Goal: Information Seeking & Learning: Compare options

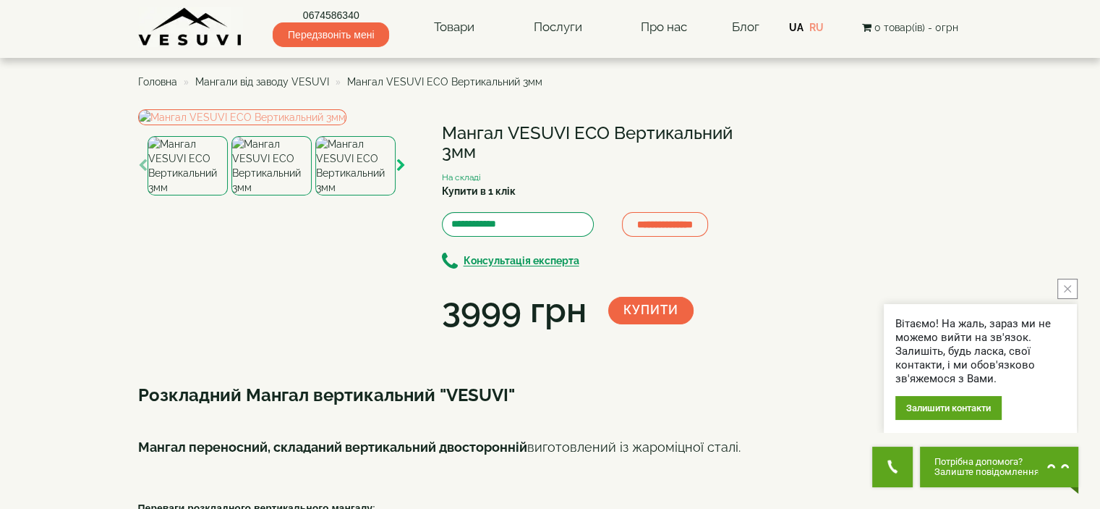
click at [404, 172] on icon "button" at bounding box center [400, 165] width 9 height 13
click at [431, 254] on div "**********" at bounding box center [447, 222] width 619 height 226
click at [347, 125] on img at bounding box center [242, 117] width 208 height 16
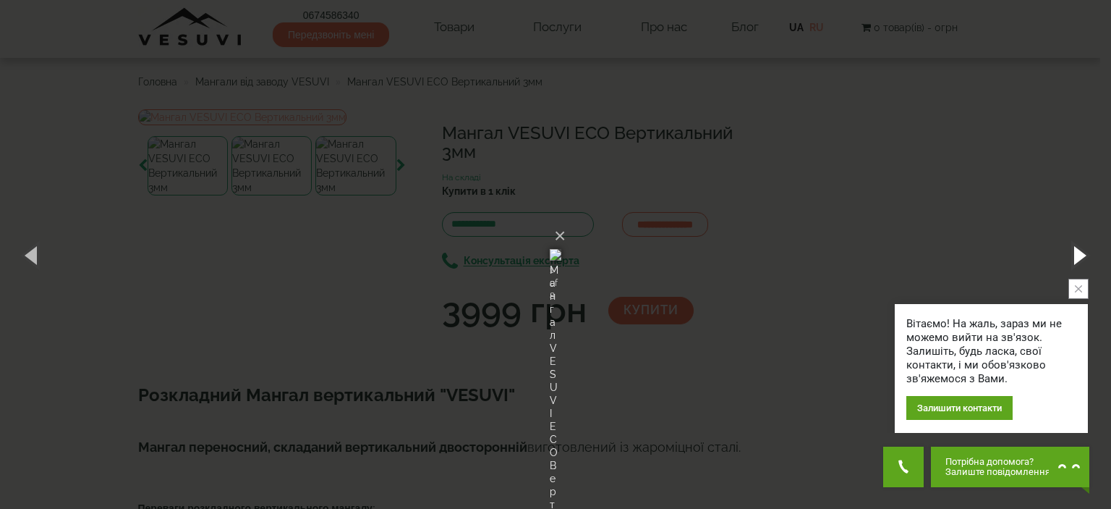
click at [1079, 251] on button "button" at bounding box center [1078, 255] width 65 height 80
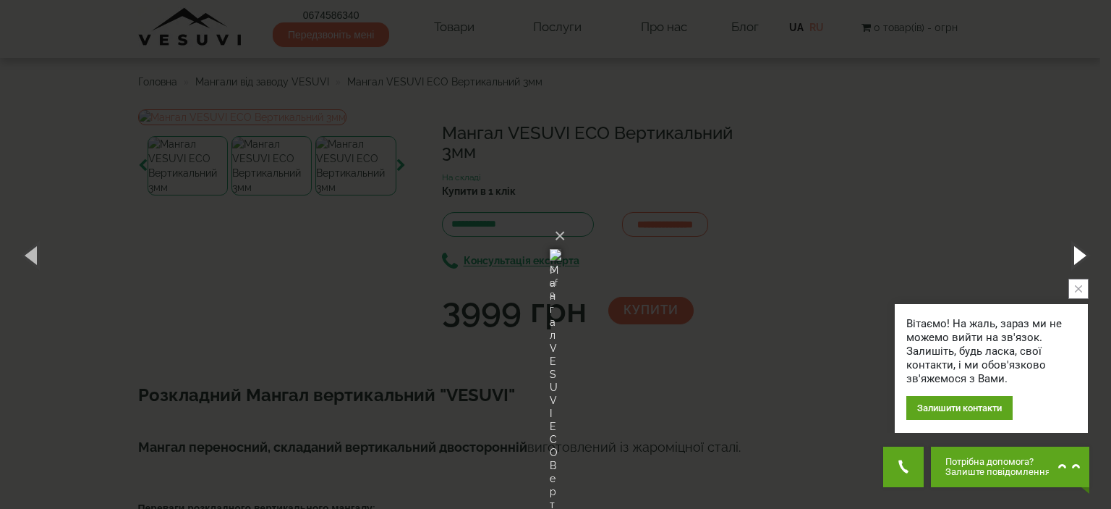
click at [1079, 251] on button "button" at bounding box center [1078, 255] width 65 height 80
click at [566, 220] on button "×" at bounding box center [560, 236] width 12 height 32
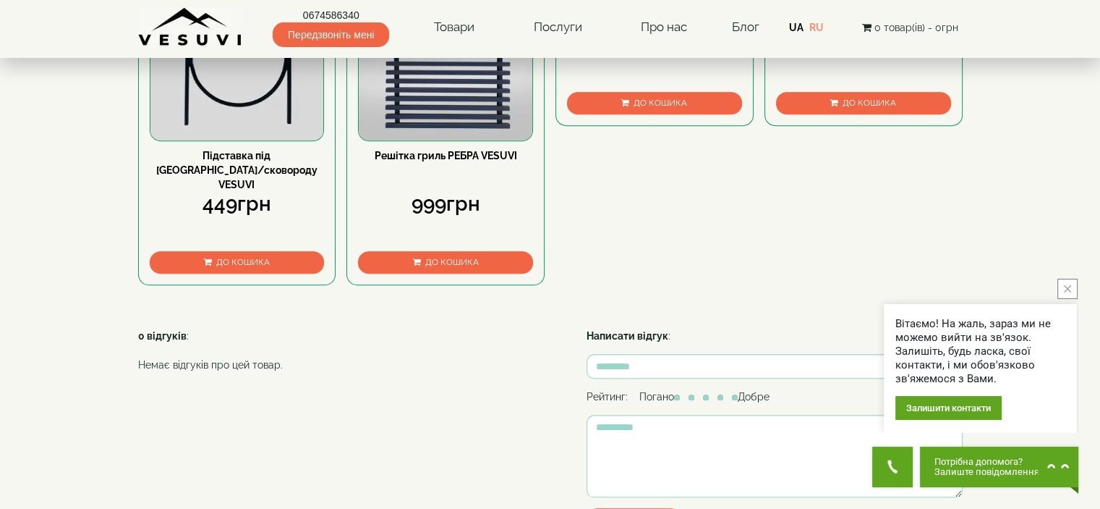
scroll to position [1013, 0]
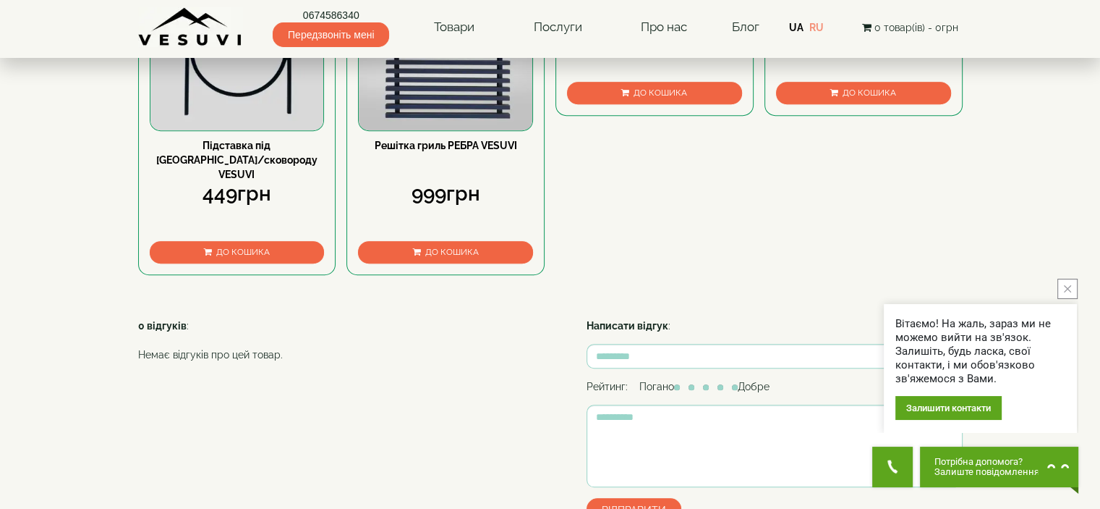
click at [1069, 286] on icon "close button" at bounding box center [1067, 288] width 7 height 7
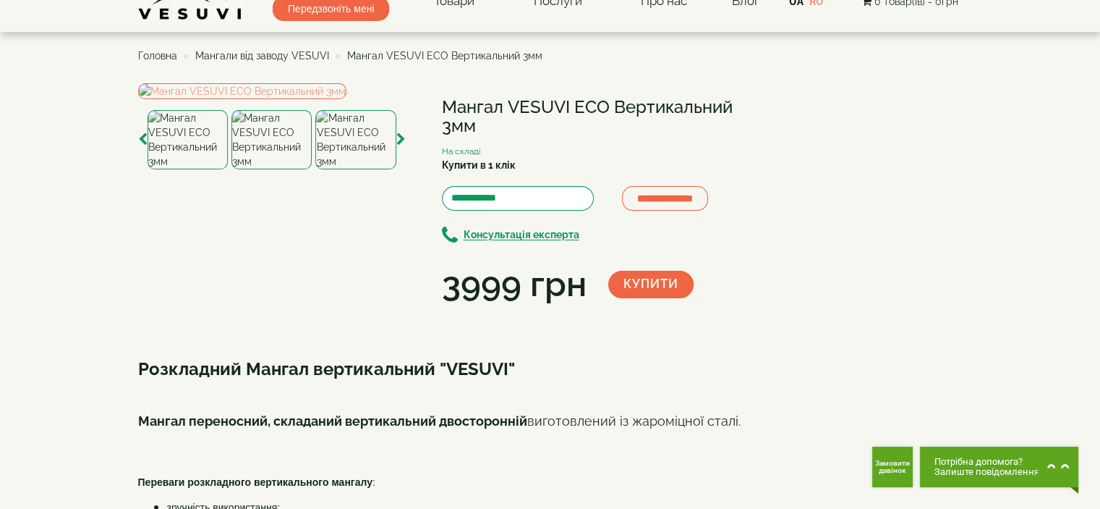
scroll to position [0, 0]
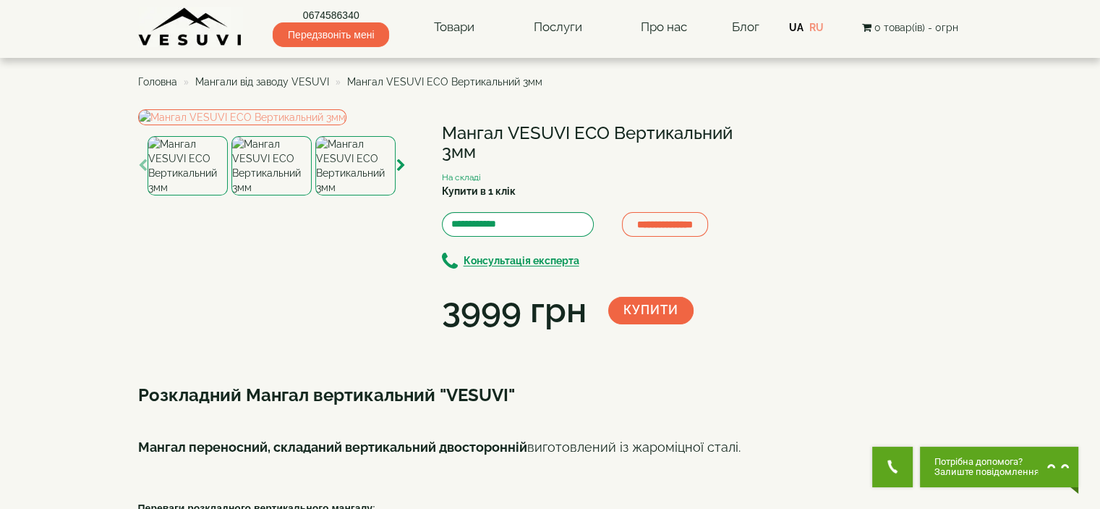
click at [263, 78] on span "Мангали від заводу VESUVI" at bounding box center [262, 82] width 134 height 12
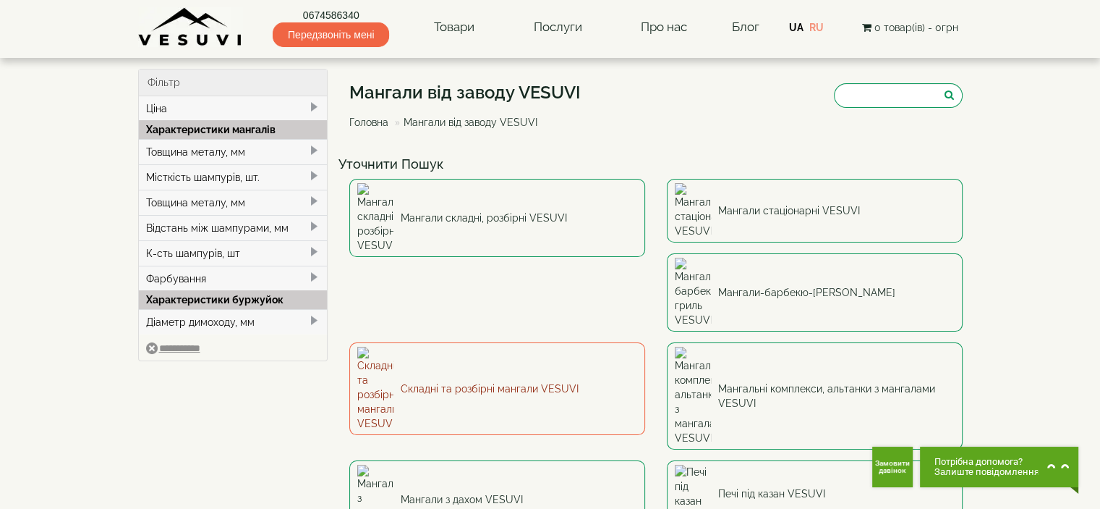
click at [645, 342] on link "Складні та розбірні мангали VESUVI" at bounding box center [497, 388] width 296 height 93
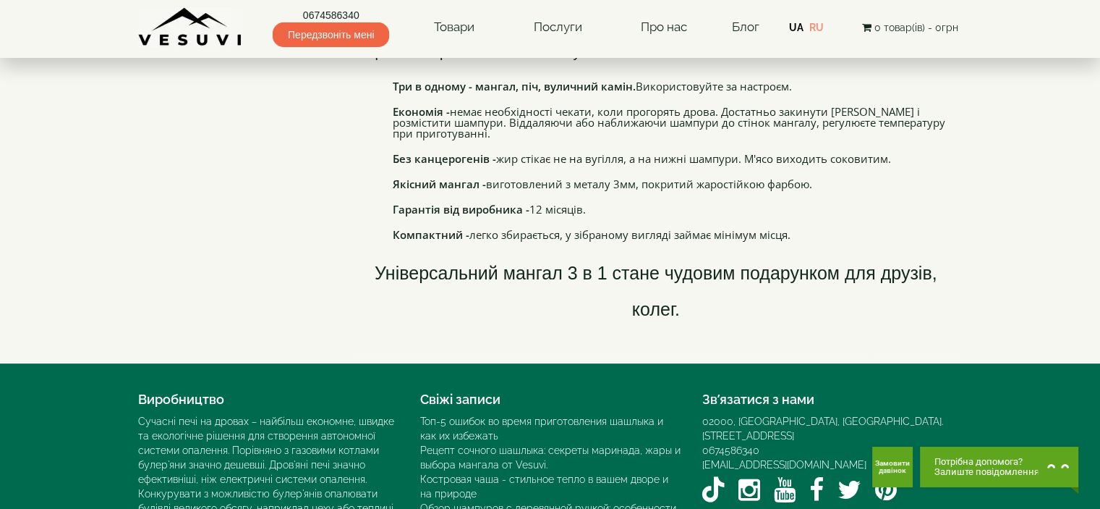
scroll to position [722, 0]
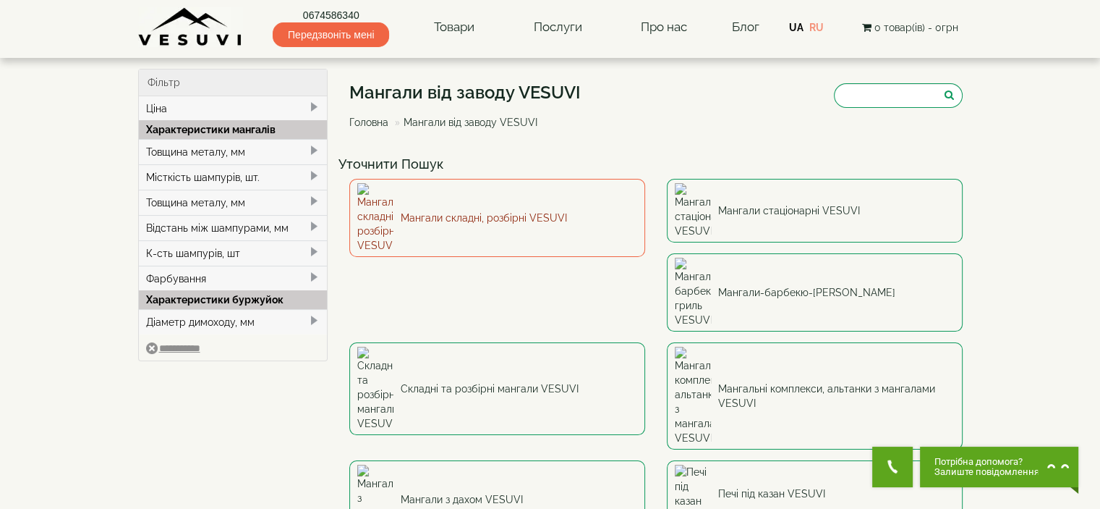
click at [462, 197] on link "Мангали складні, розбірні VESUVI" at bounding box center [497, 218] width 296 height 78
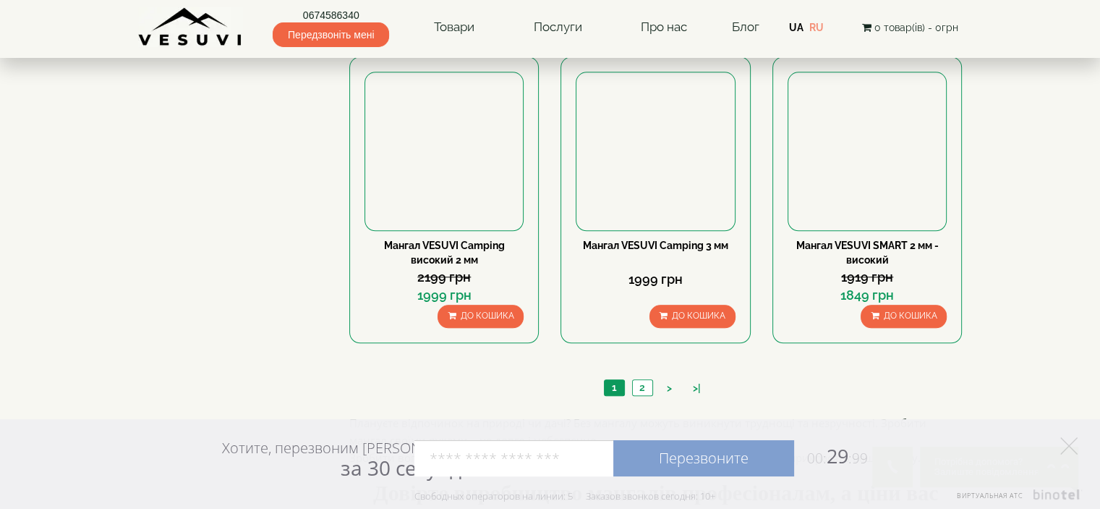
scroll to position [1447, 0]
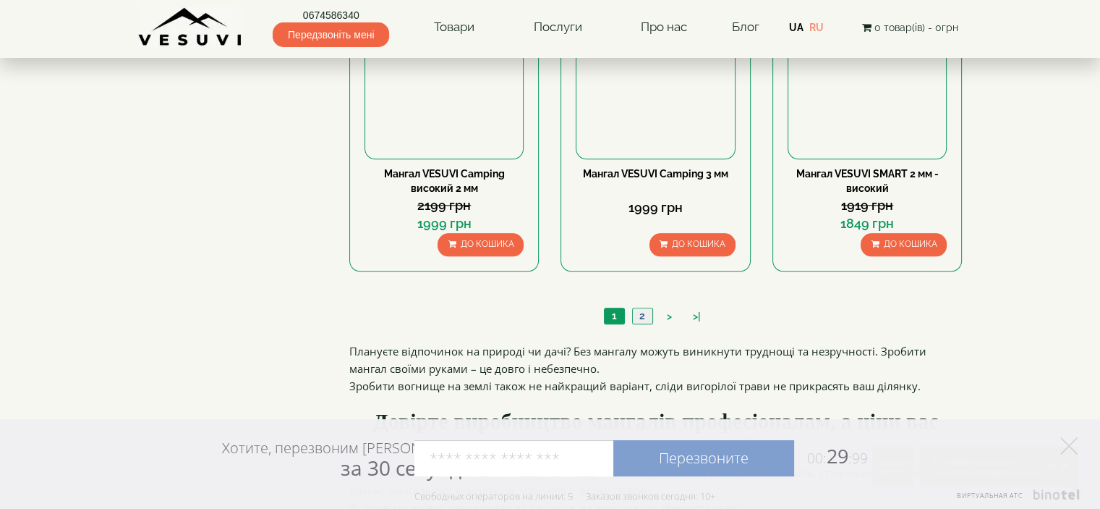
click at [642, 315] on link "2" at bounding box center [642, 315] width 20 height 15
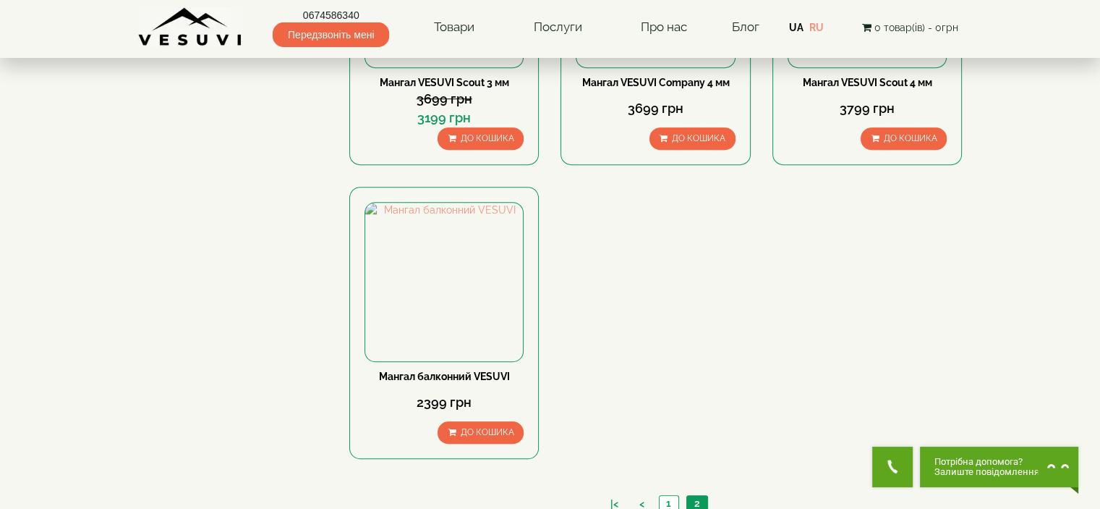
scroll to position [940, 0]
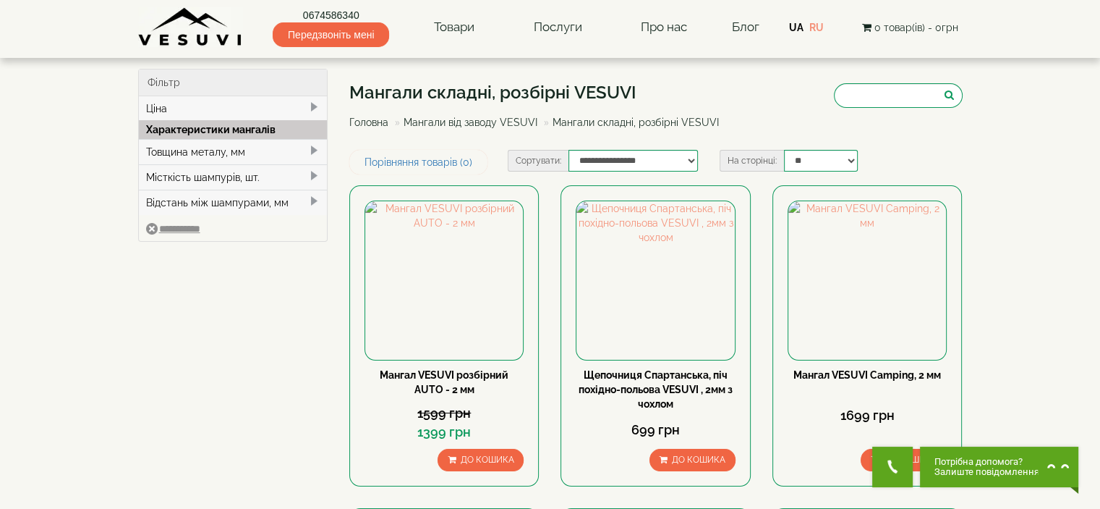
click at [188, 31] on img at bounding box center [190, 27] width 105 height 40
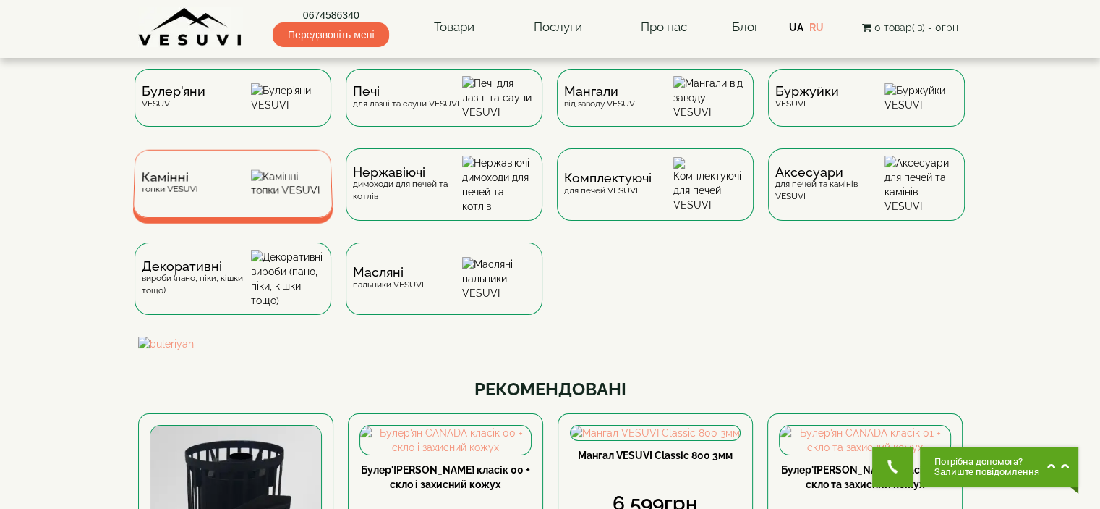
click at [175, 195] on div "Камінні топки VESUVI" at bounding box center [168, 183] width 57 height 22
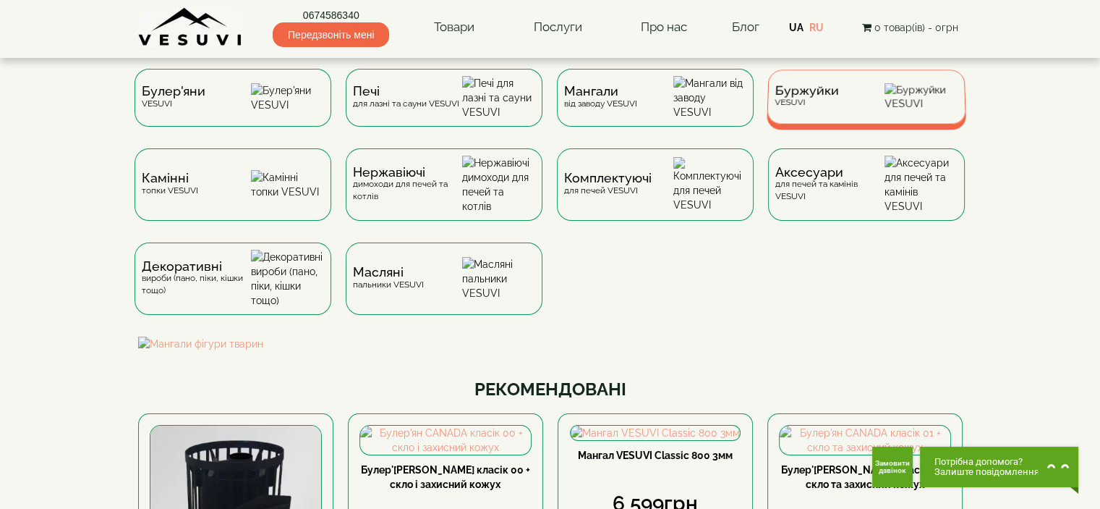
click at [842, 104] on div "Буржуйки VESUVI" at bounding box center [867, 96] width 200 height 54
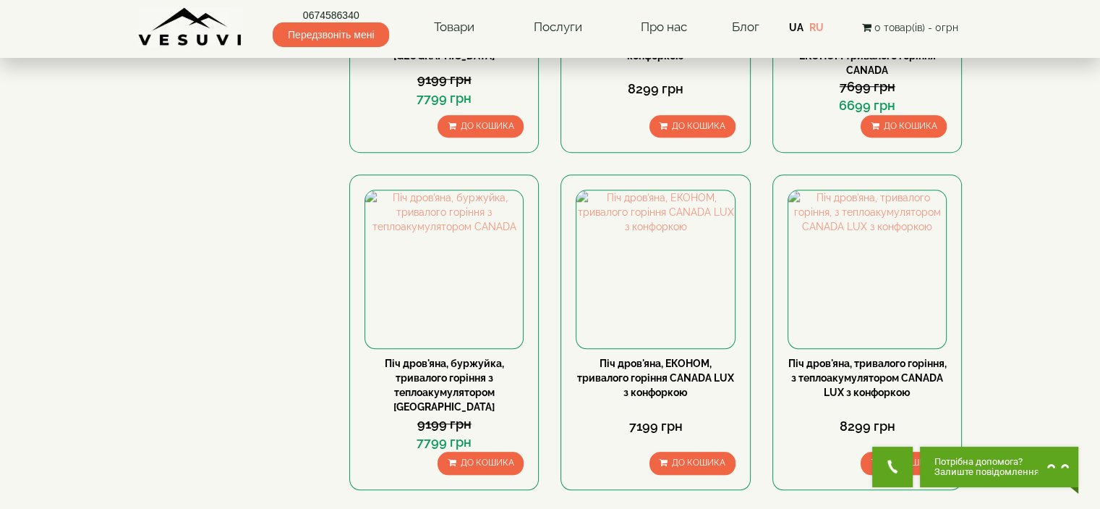
scroll to position [1302, 0]
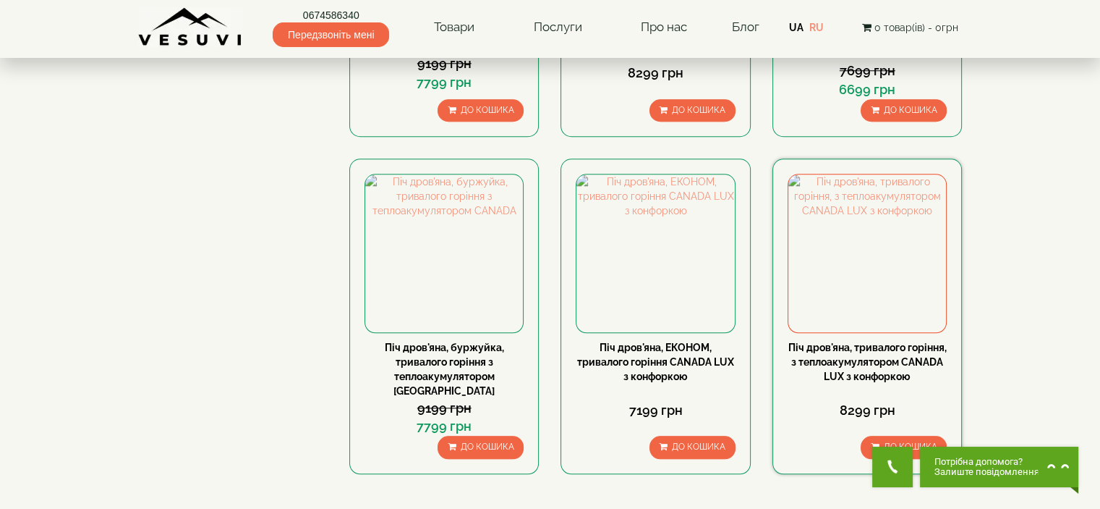
click at [862, 357] on link "Піч дров'яна, тривалого горіння, з теплоакумулятором CANADA LUX з конфоркою" at bounding box center [868, 361] width 158 height 41
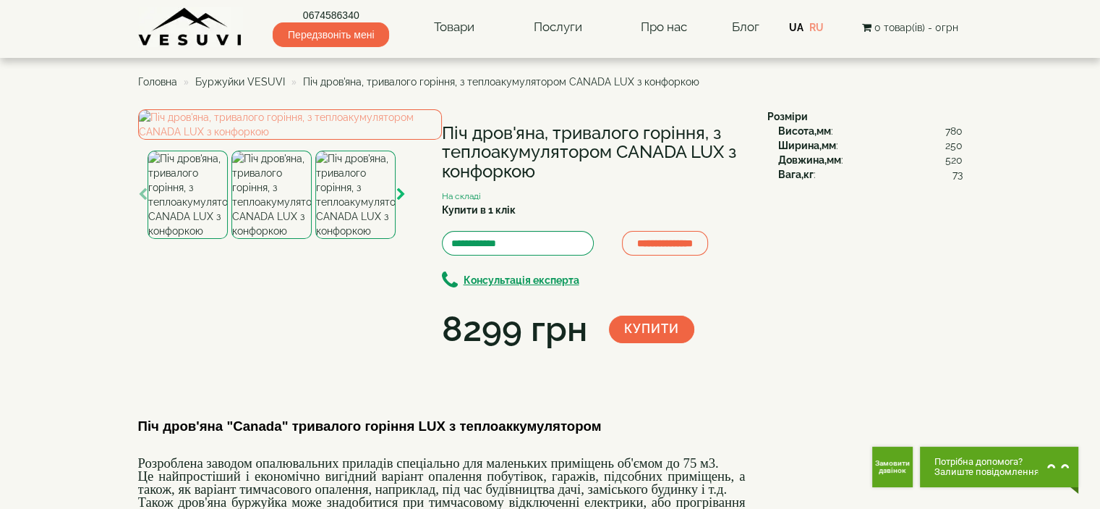
click at [404, 201] on icon "button" at bounding box center [400, 194] width 9 height 13
click at [370, 239] on img at bounding box center [355, 194] width 80 height 88
click at [351, 239] on img at bounding box center [355, 194] width 80 height 88
click at [203, 140] on img at bounding box center [290, 124] width 304 height 30
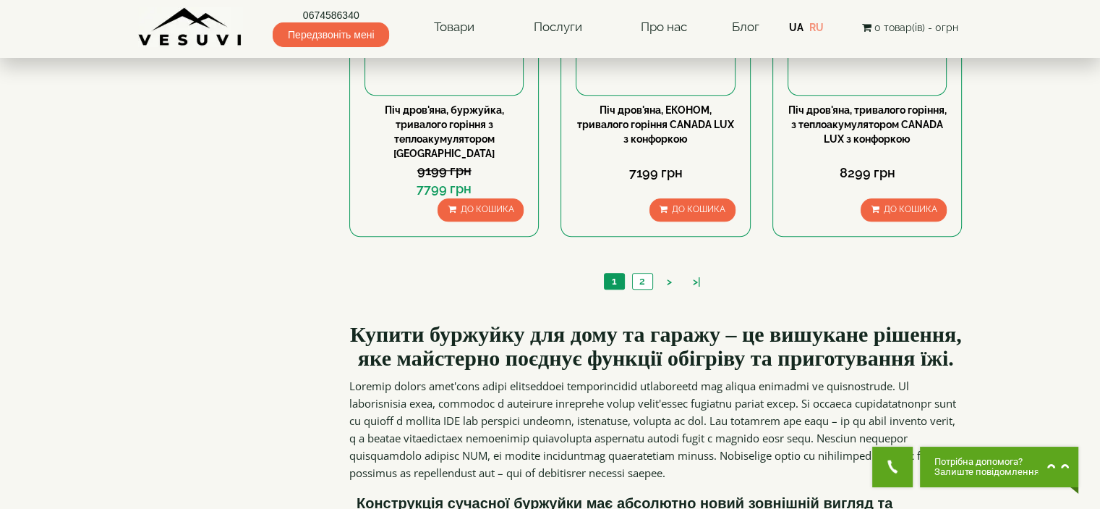
scroll to position [1592, 0]
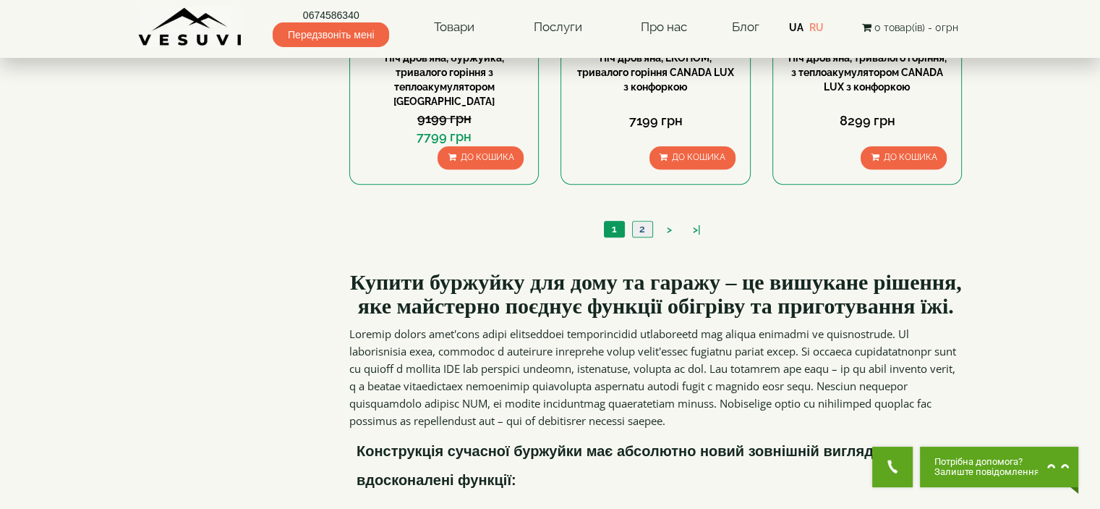
click at [643, 221] on link "2" at bounding box center [642, 228] width 20 height 15
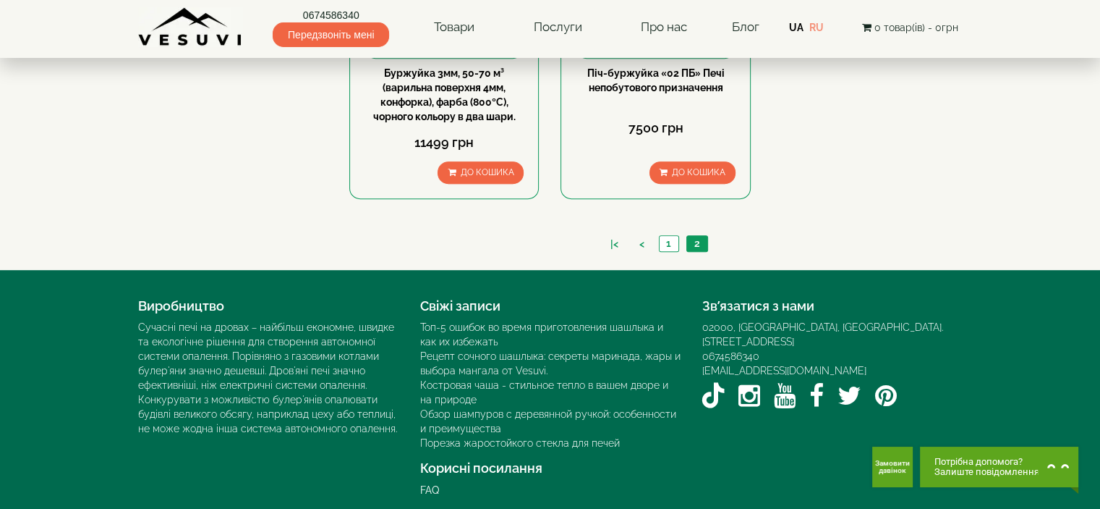
scroll to position [648, 0]
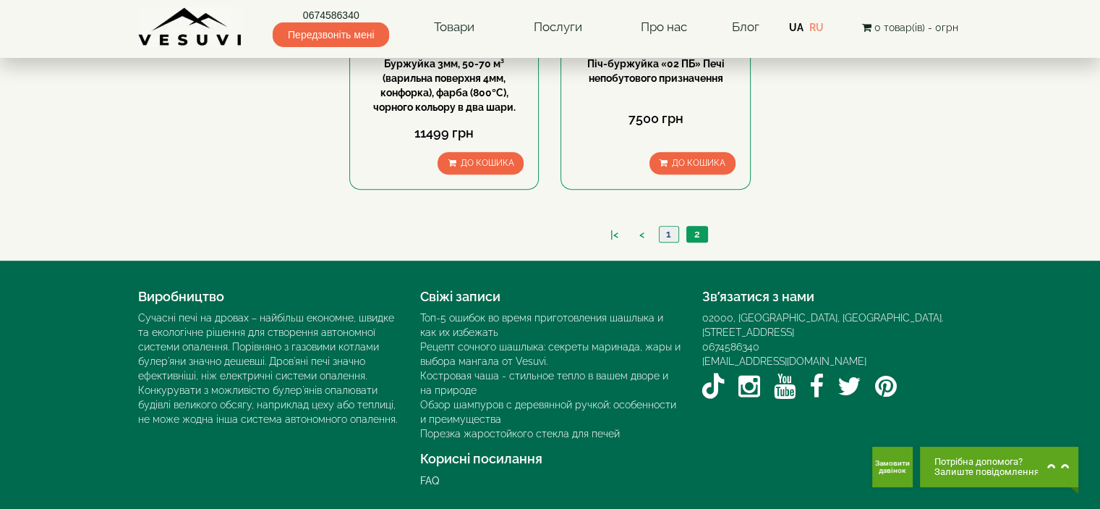
click at [668, 233] on link "1" at bounding box center [669, 233] width 20 height 15
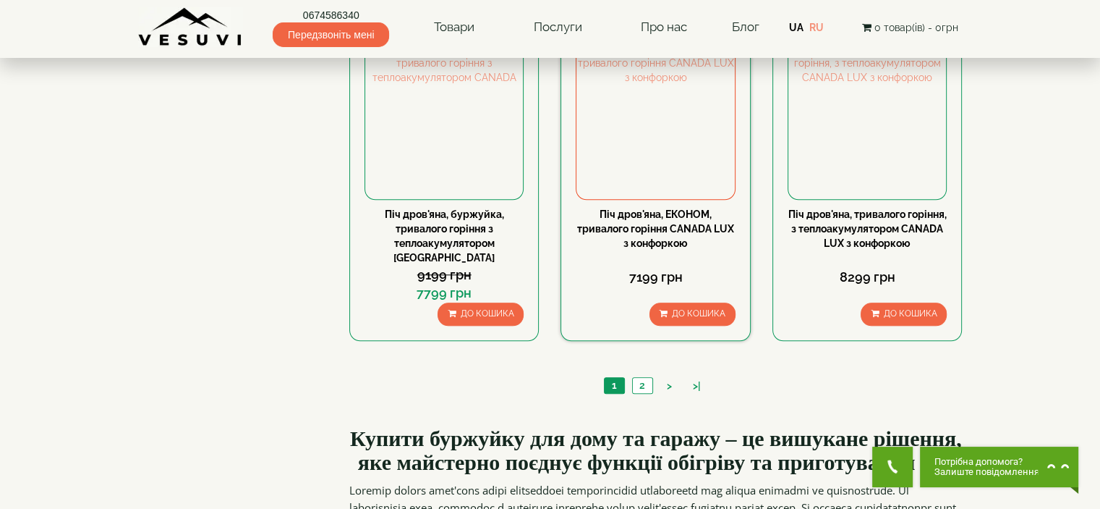
scroll to position [1447, 0]
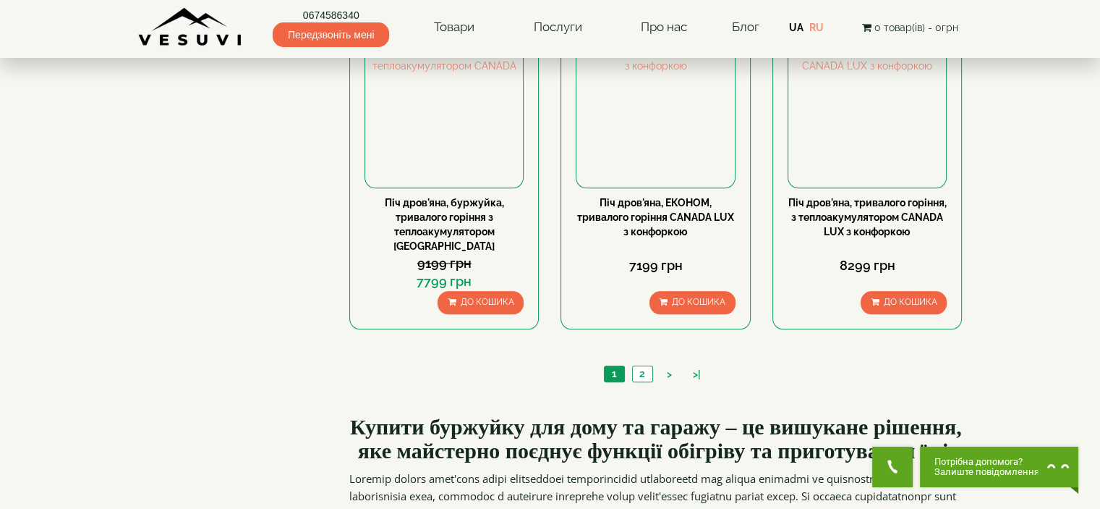
click at [180, 31] on img at bounding box center [190, 27] width 105 height 40
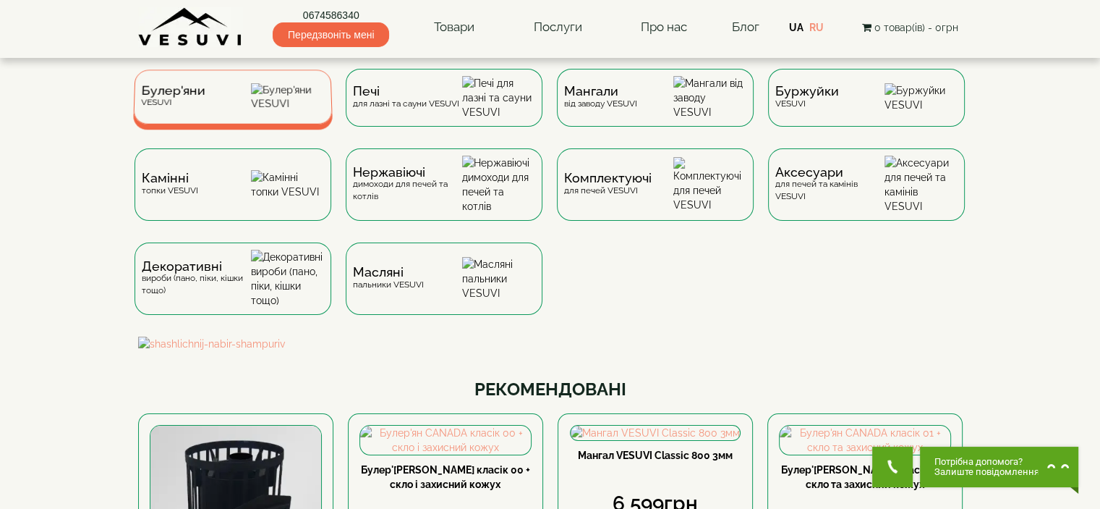
click at [234, 94] on div "[PERSON_NAME]" at bounding box center [233, 96] width 200 height 54
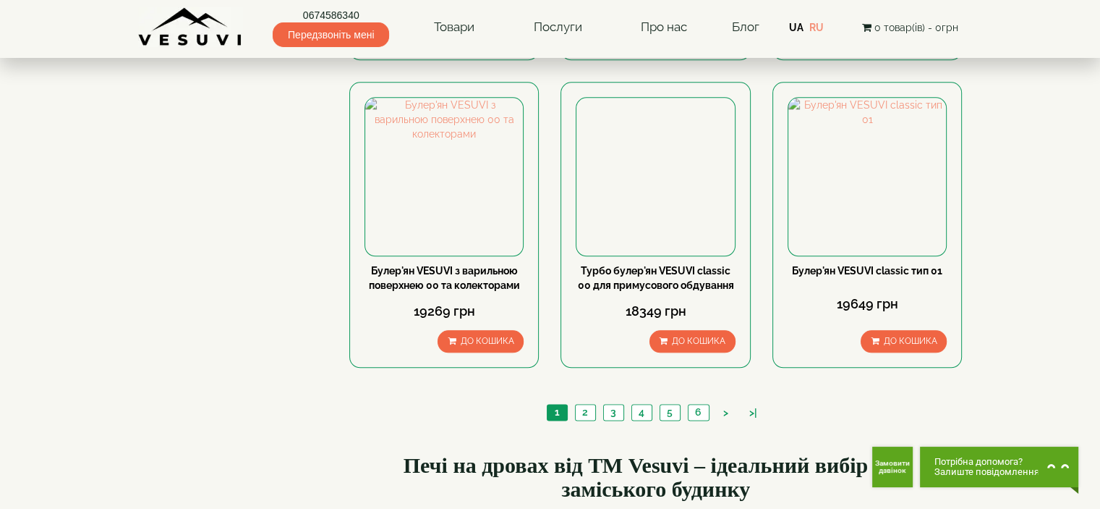
scroll to position [1664, 0]
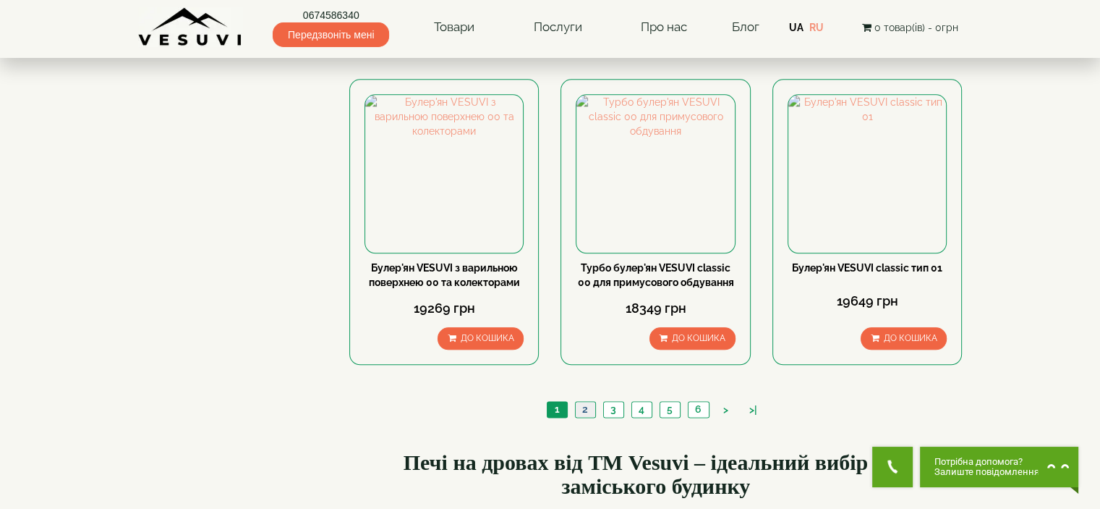
click at [590, 402] on link "2" at bounding box center [585, 409] width 20 height 15
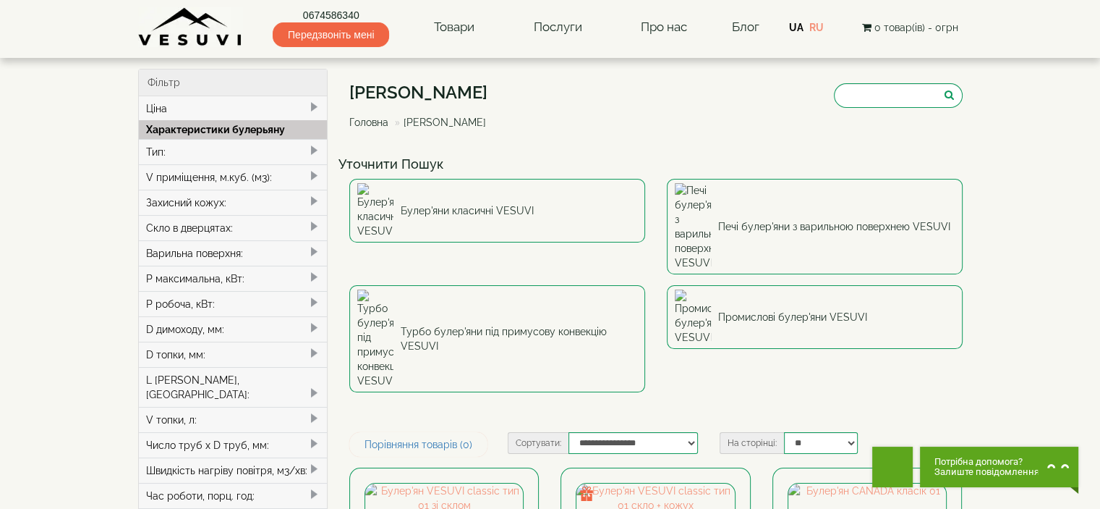
scroll to position [72, 0]
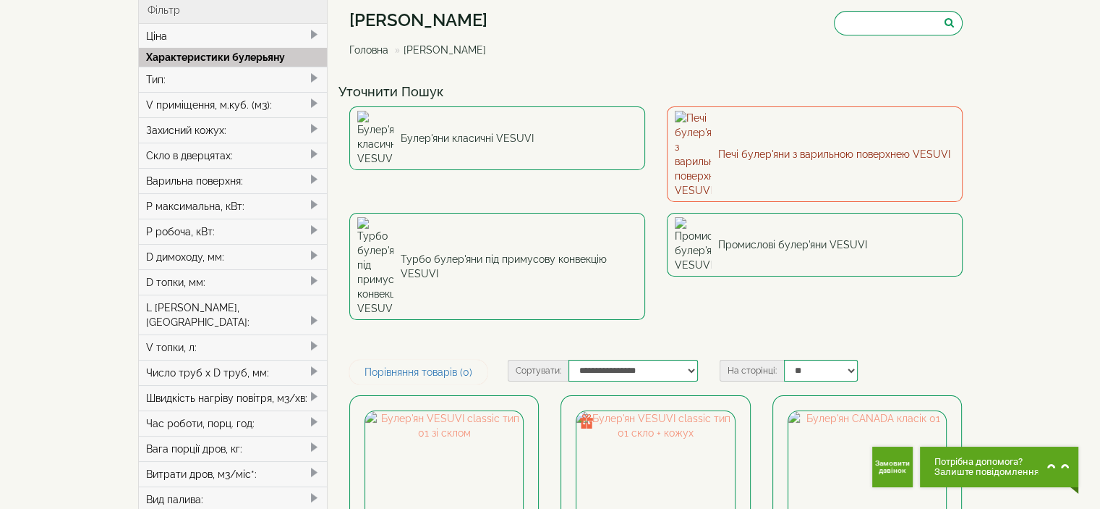
click at [758, 124] on link "Печі булер'яни з варильною поверхнею VESUVI" at bounding box center [815, 153] width 296 height 95
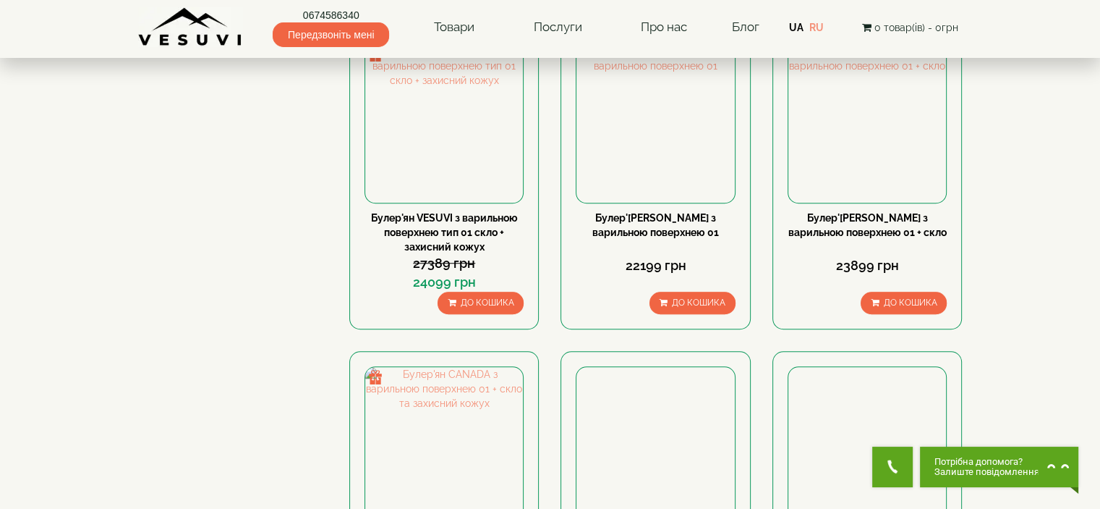
scroll to position [1375, 0]
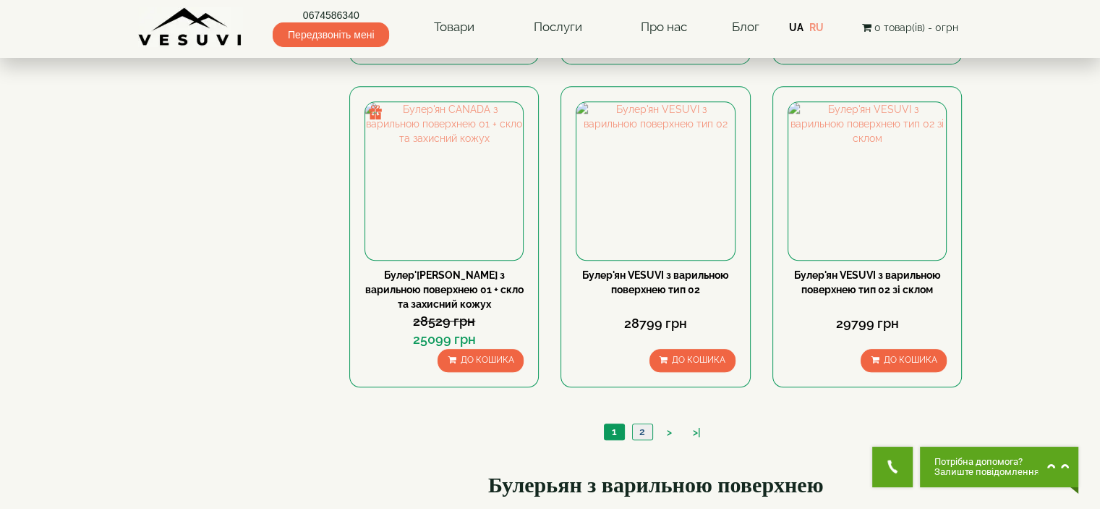
click at [644, 433] on link "2" at bounding box center [642, 431] width 20 height 15
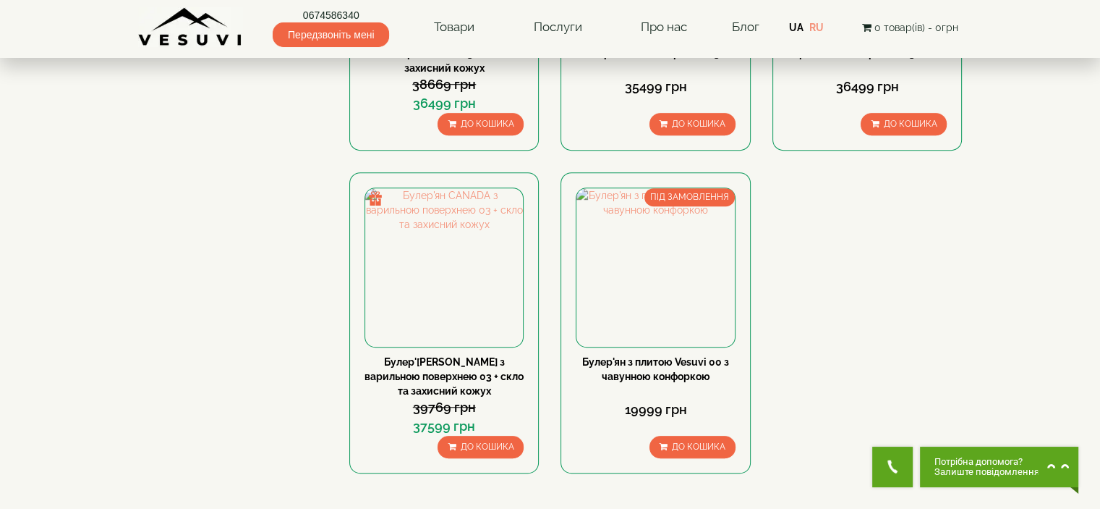
scroll to position [1013, 0]
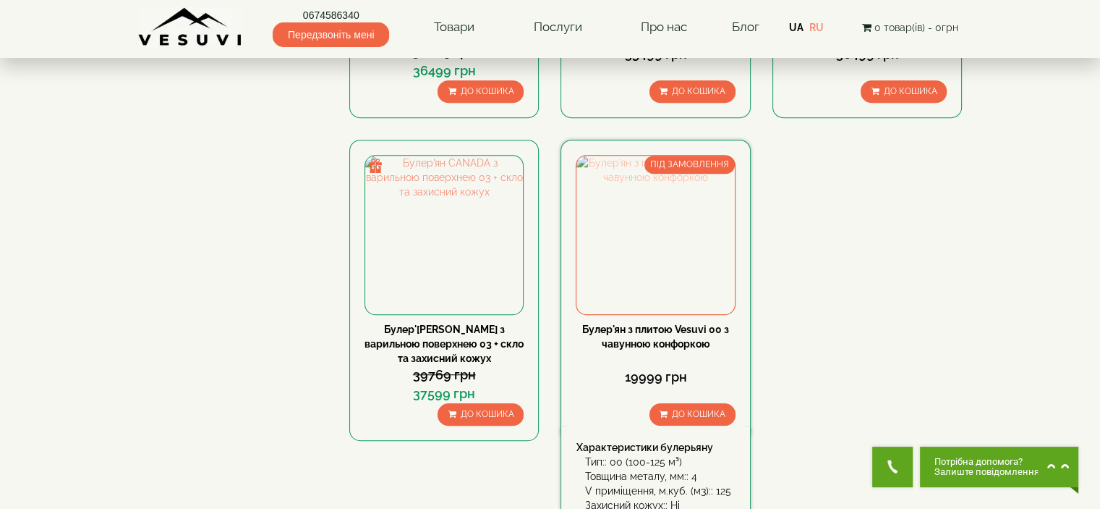
click at [642, 230] on img at bounding box center [656, 235] width 158 height 158
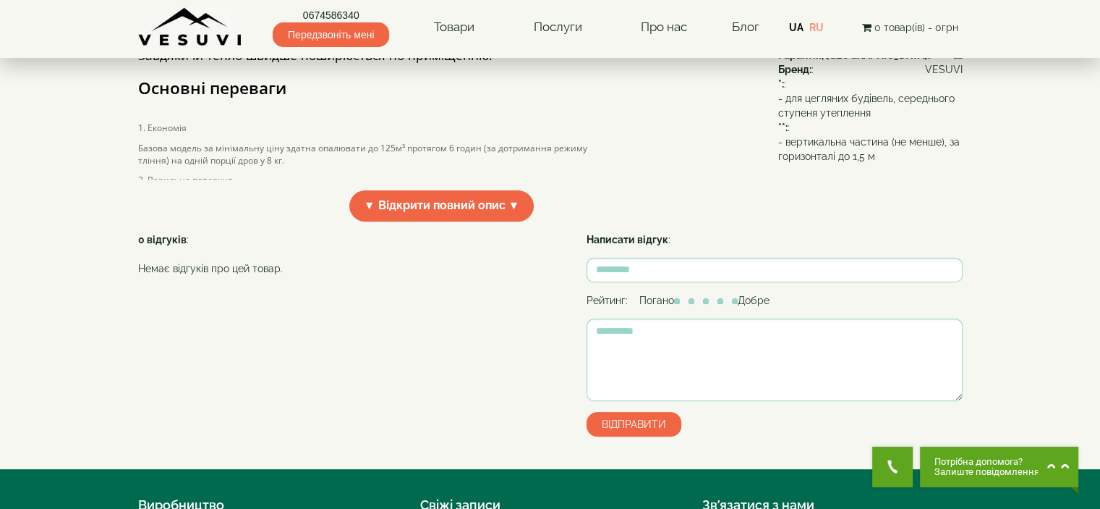
scroll to position [506, 0]
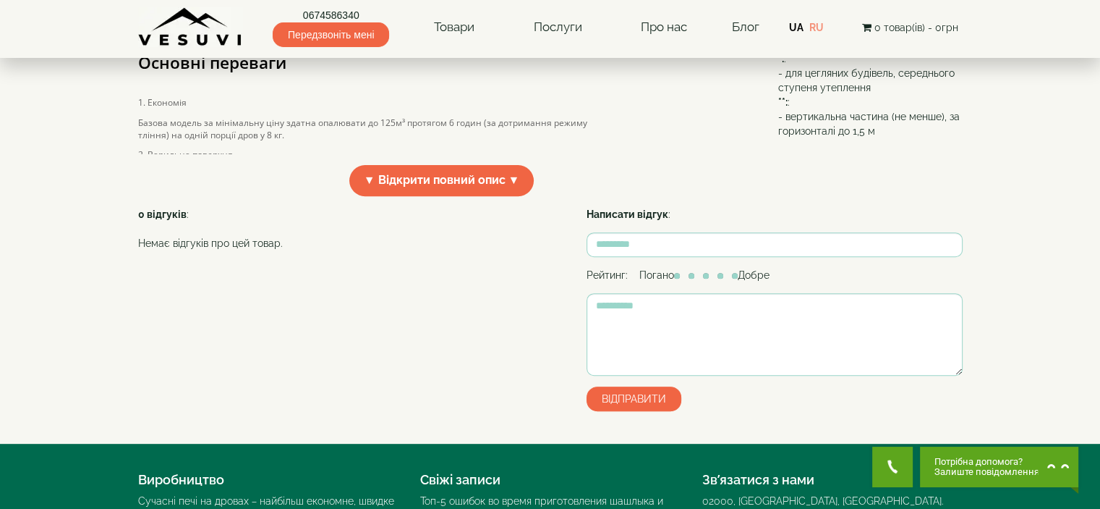
click at [462, 196] on span "▼ Відкрити повний опис ▼" at bounding box center [441, 180] width 185 height 31
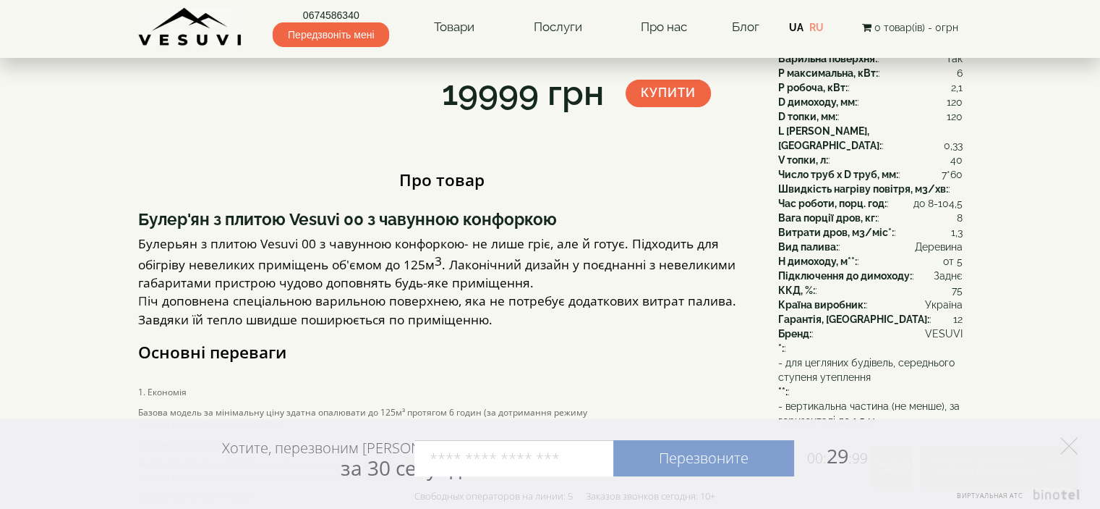
scroll to position [0, 0]
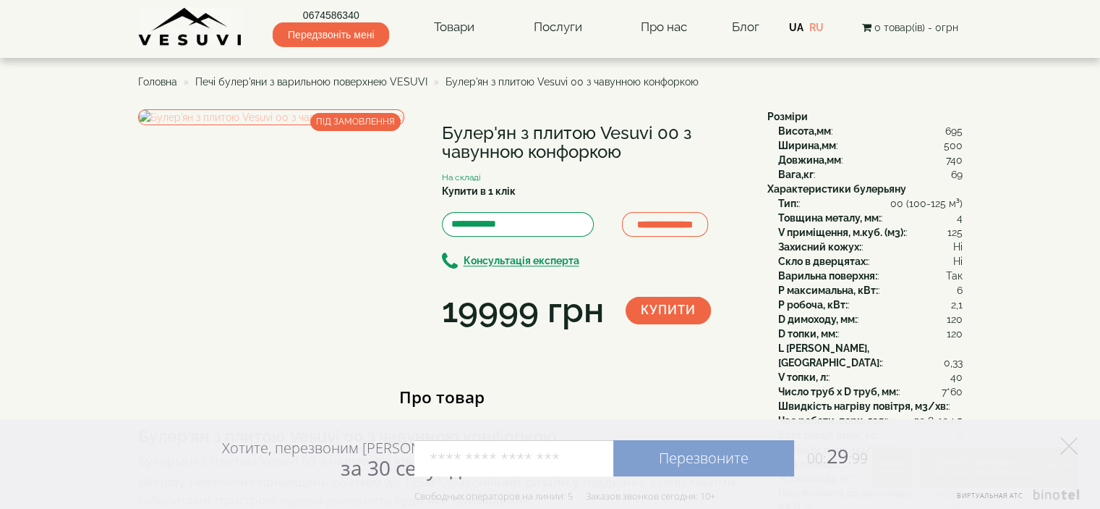
click at [309, 125] on img at bounding box center [271, 117] width 266 height 16
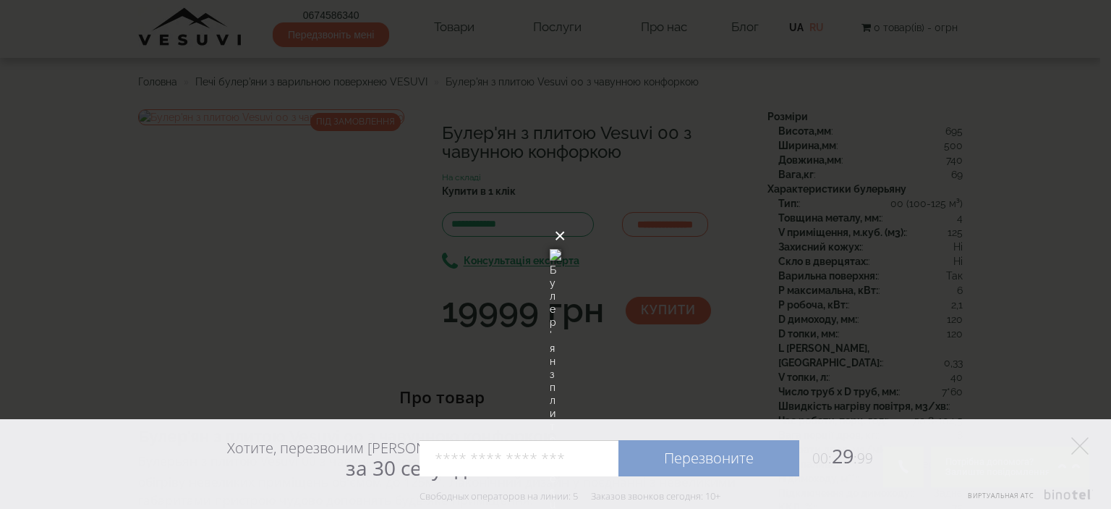
click at [566, 220] on button "×" at bounding box center [560, 236] width 12 height 32
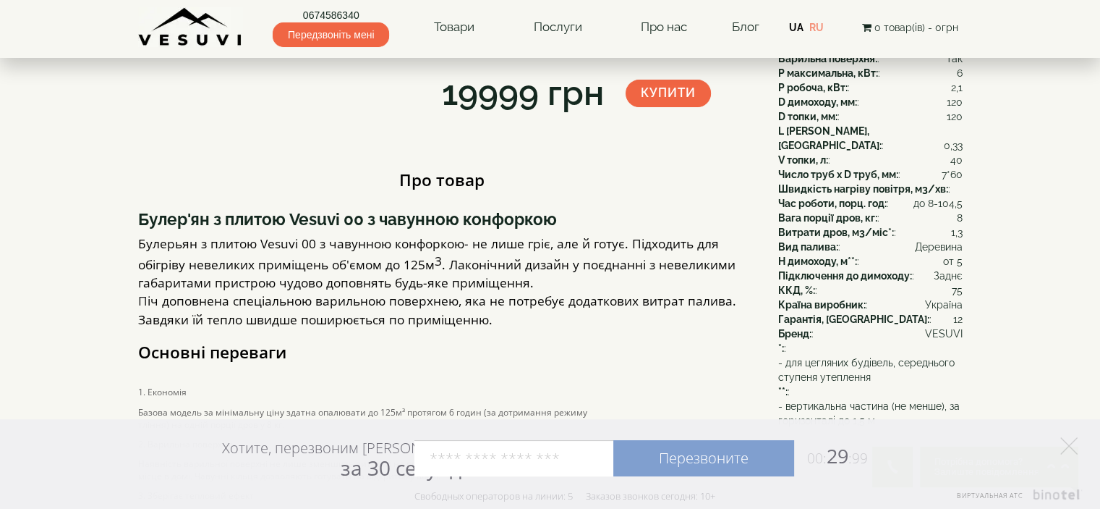
scroll to position [289, 0]
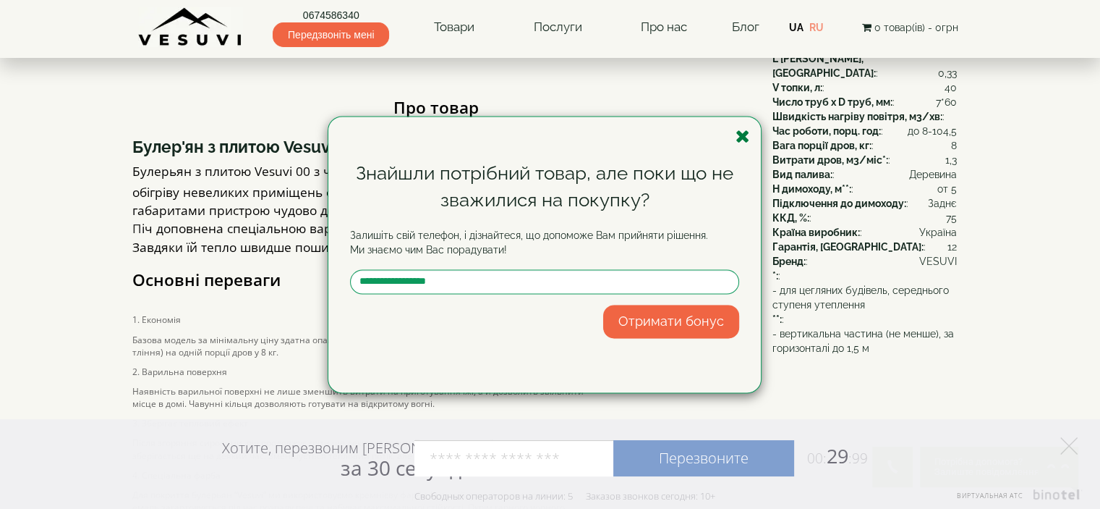
click at [747, 137] on icon "button" at bounding box center [743, 136] width 14 height 18
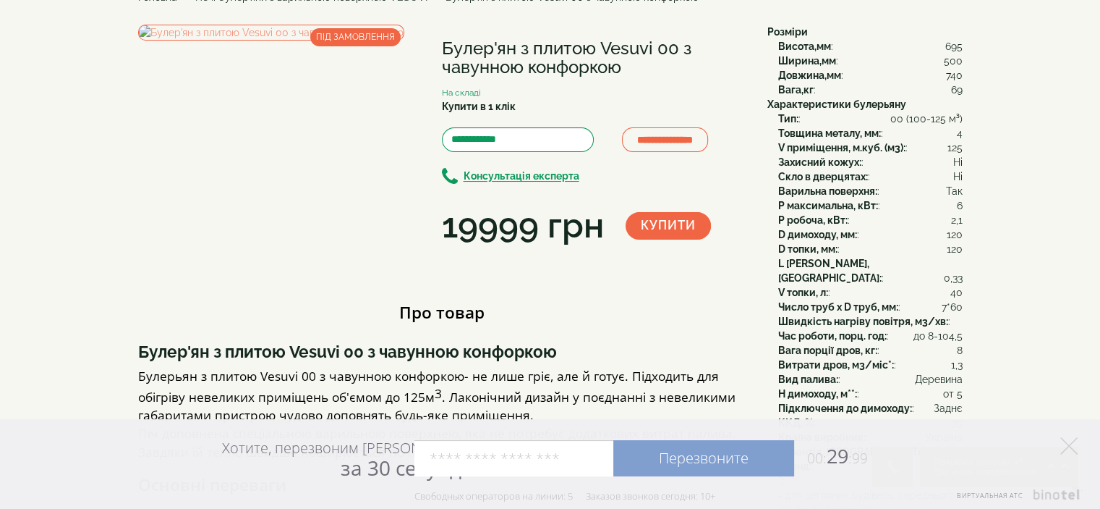
scroll to position [0, 0]
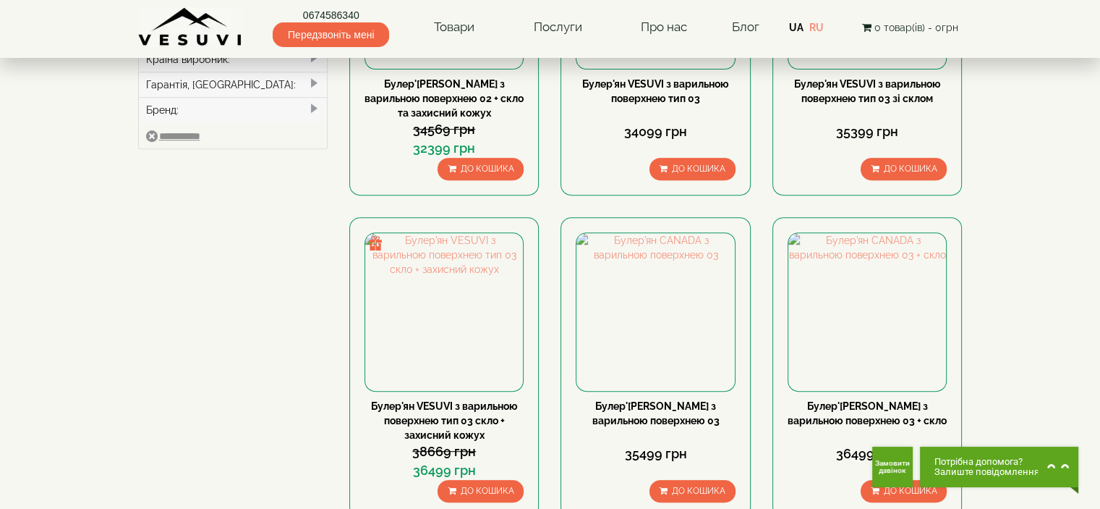
scroll to position [651, 0]
